Goal: Information Seeking & Learning: Compare options

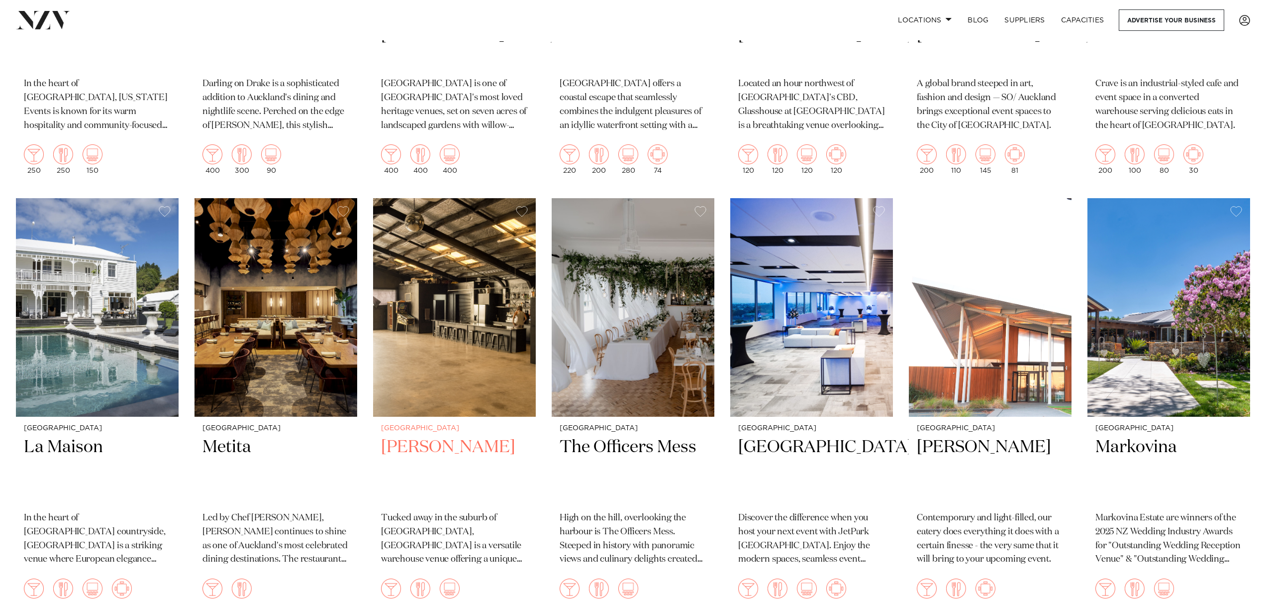
scroll to position [2265, 0]
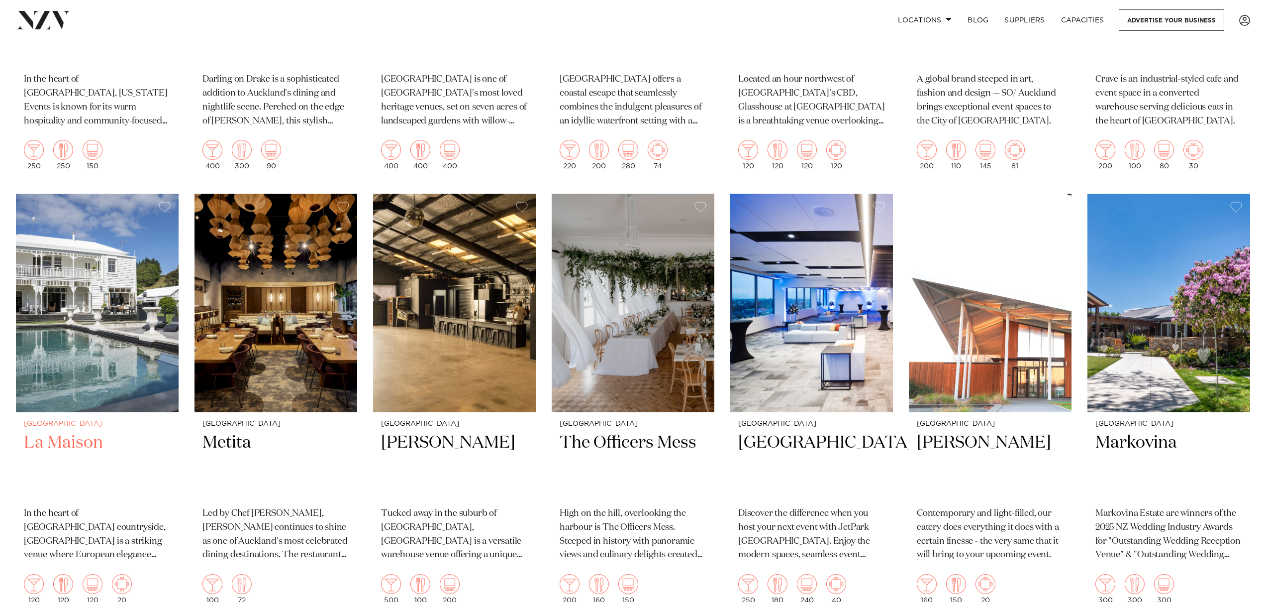
click at [118, 230] on img at bounding box center [97, 303] width 163 height 218
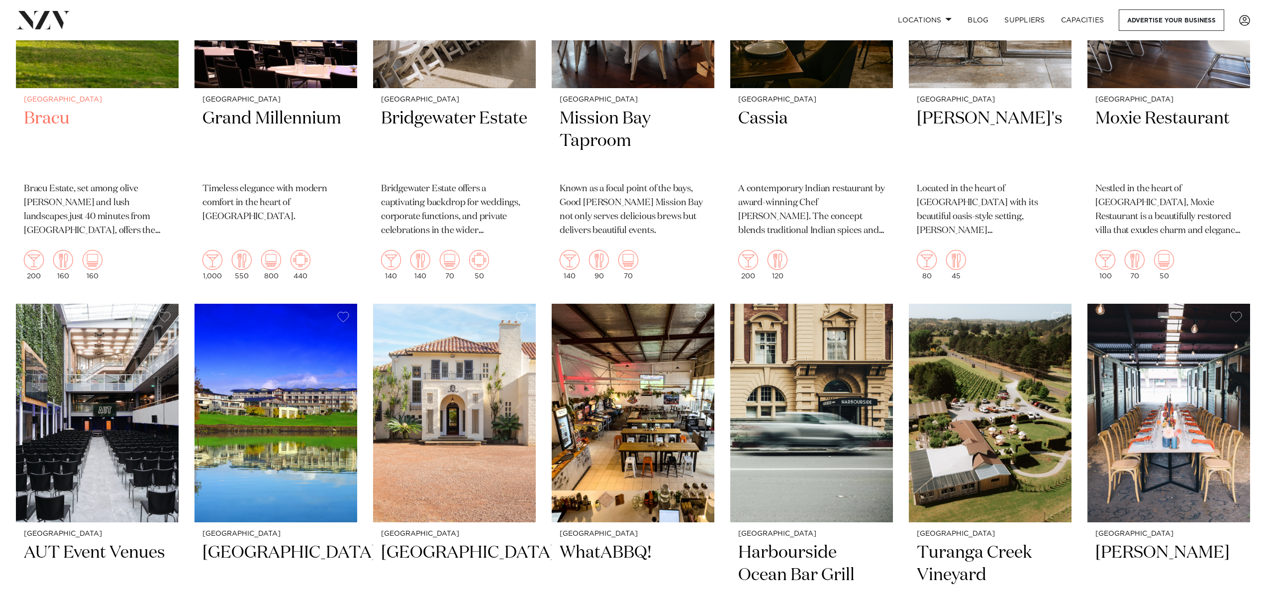
scroll to position [4325, 0]
click at [22, 135] on div "Auckland Bracu Bracu Estate, set among olive groves and lush landscapes just 40…" at bounding box center [97, 188] width 163 height 200
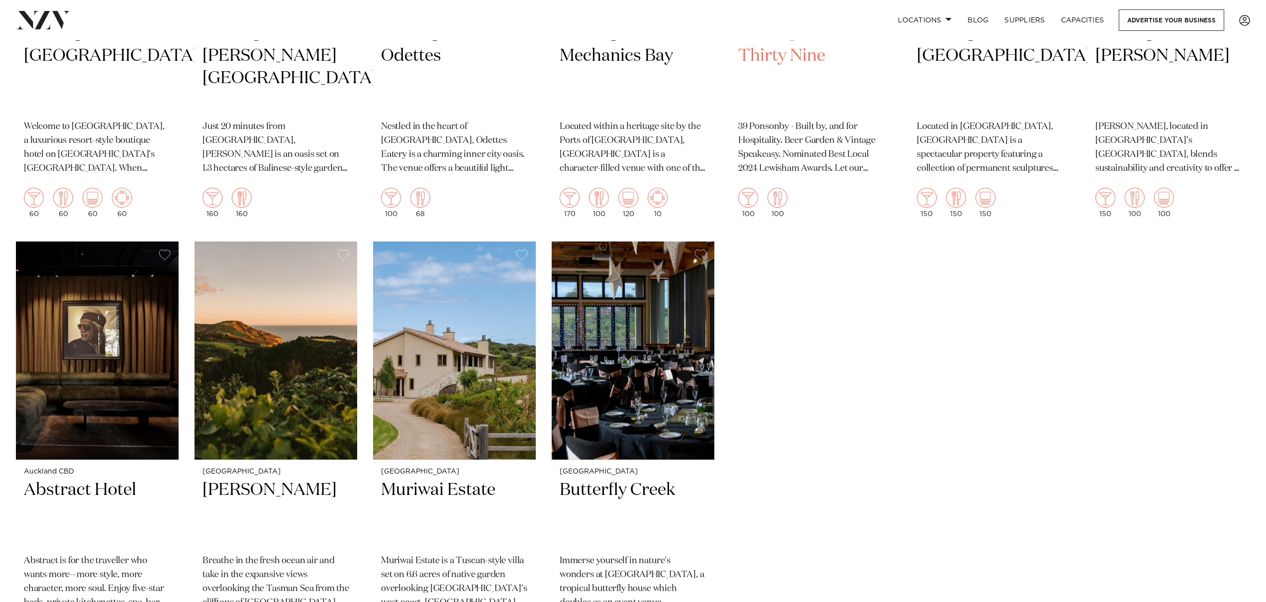
scroll to position [5705, 0]
